Goal: Task Accomplishment & Management: Manage account settings

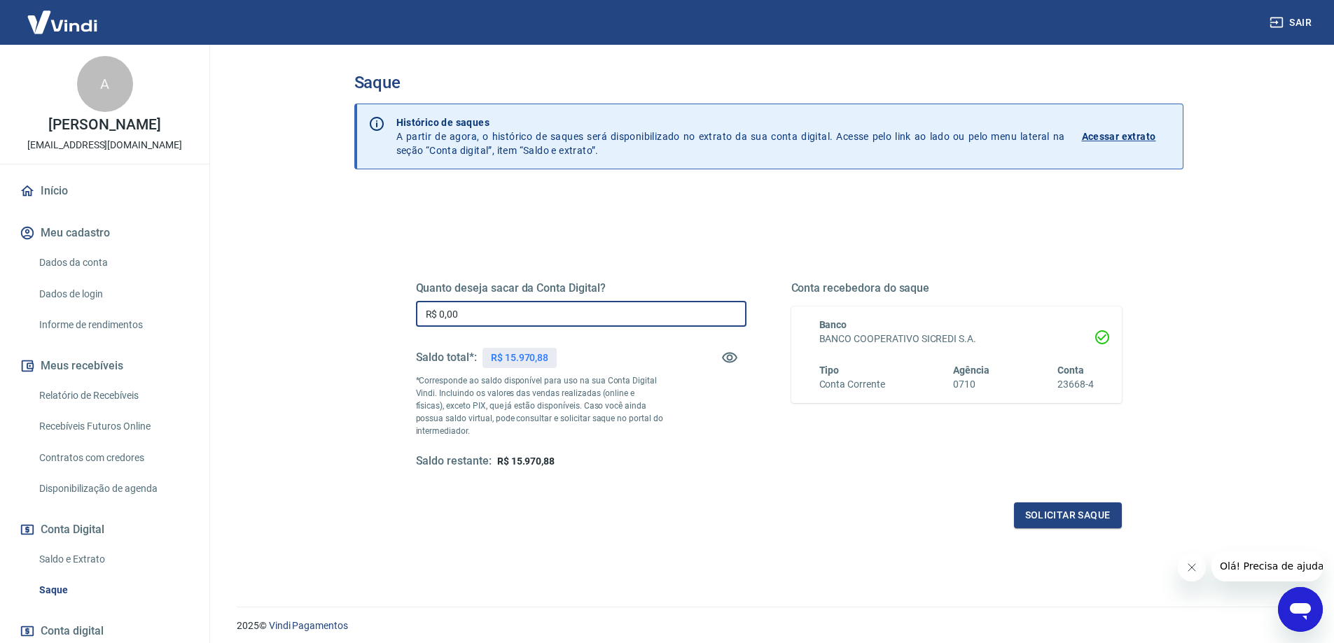
click at [451, 315] on input "R$ 0,00" at bounding box center [581, 314] width 330 height 26
drag, startPoint x: 518, startPoint y: 303, endPoint x: 414, endPoint y: 320, distance: 105.7
click at [414, 320] on div "Quanto deseja sacar da Conta Digital? R$ 0,00 ​ Saldo total*: R$ 15.970,88 *Cor…" at bounding box center [768, 383] width 739 height 326
